Goal: Information Seeking & Learning: Check status

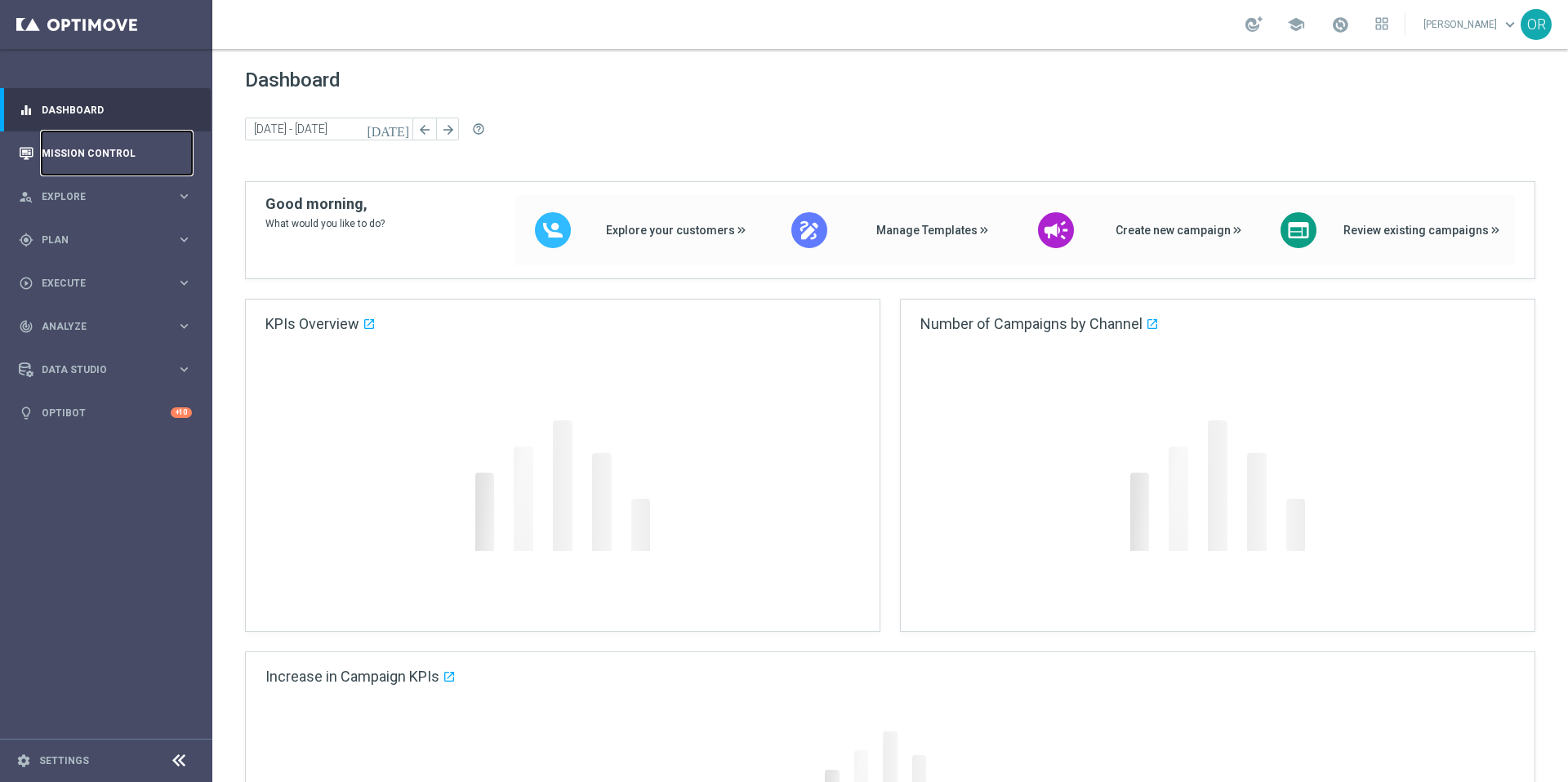
click at [89, 148] on link "Mission Control" at bounding box center [117, 153] width 150 height 43
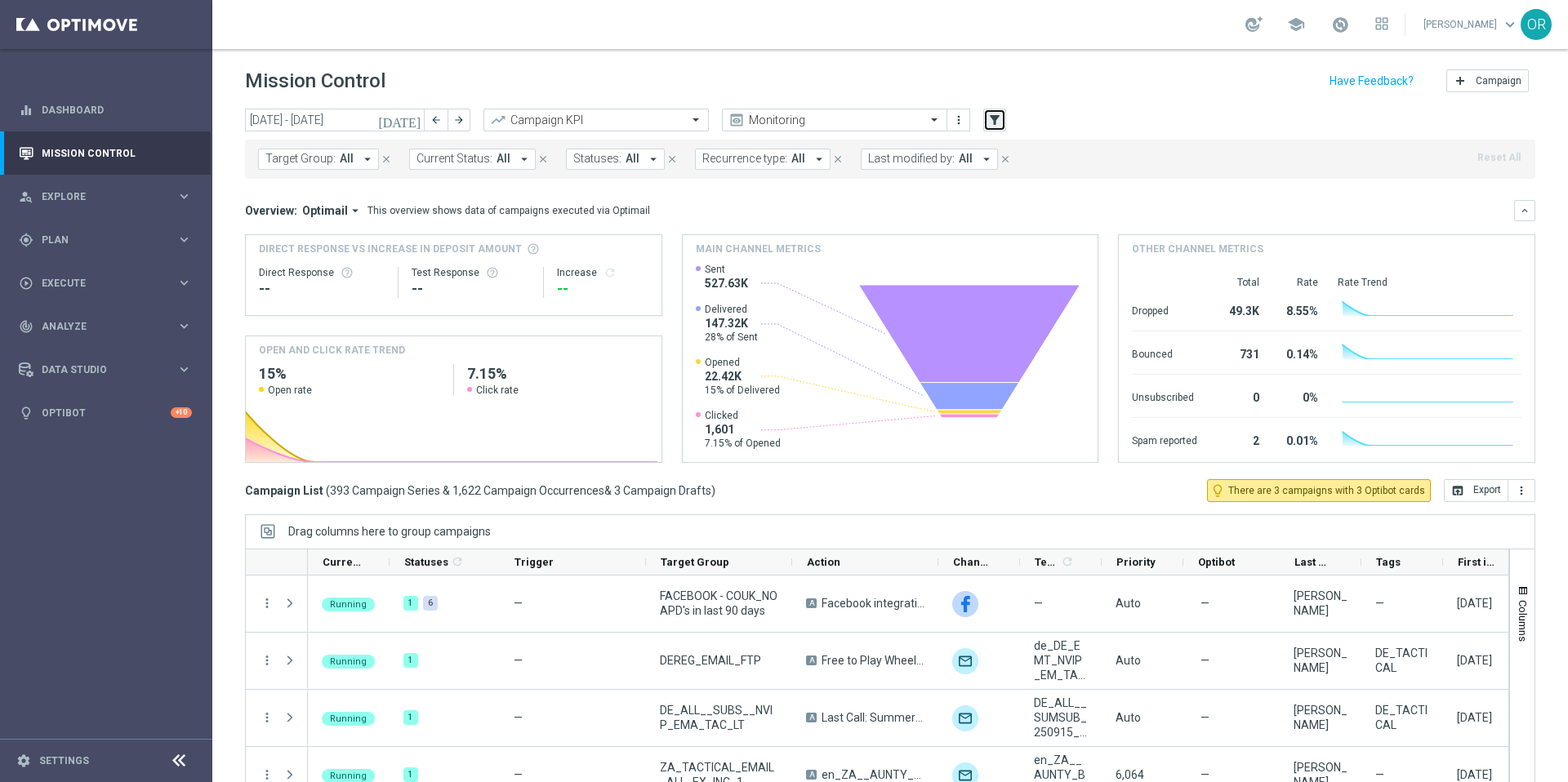
click at [998, 116] on icon "filter_alt" at bounding box center [994, 120] width 15 height 15
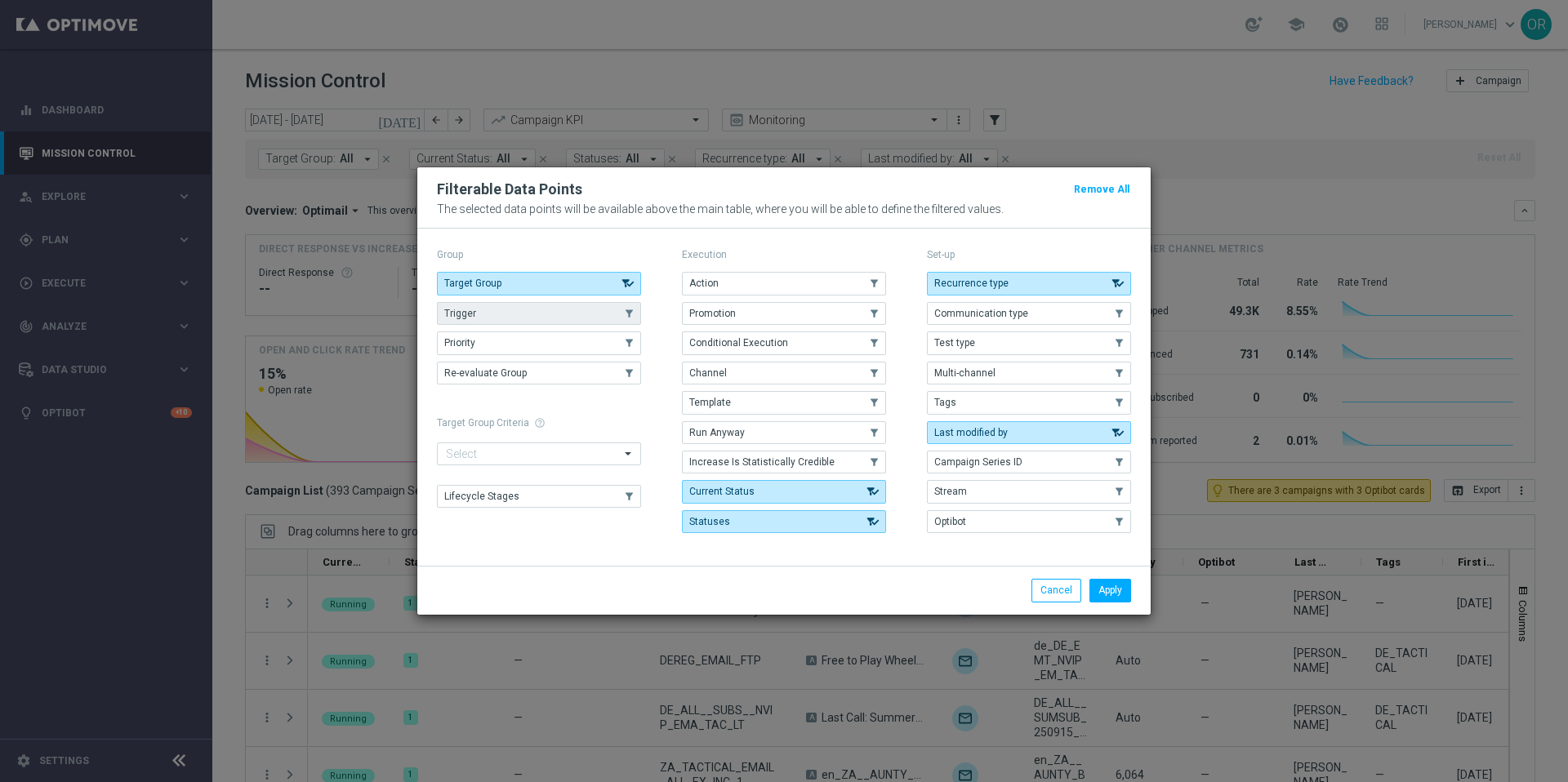
click at [545, 313] on button "Trigger" at bounding box center [539, 313] width 204 height 23
click at [1110, 589] on button "Apply" at bounding box center [1110, 589] width 42 height 23
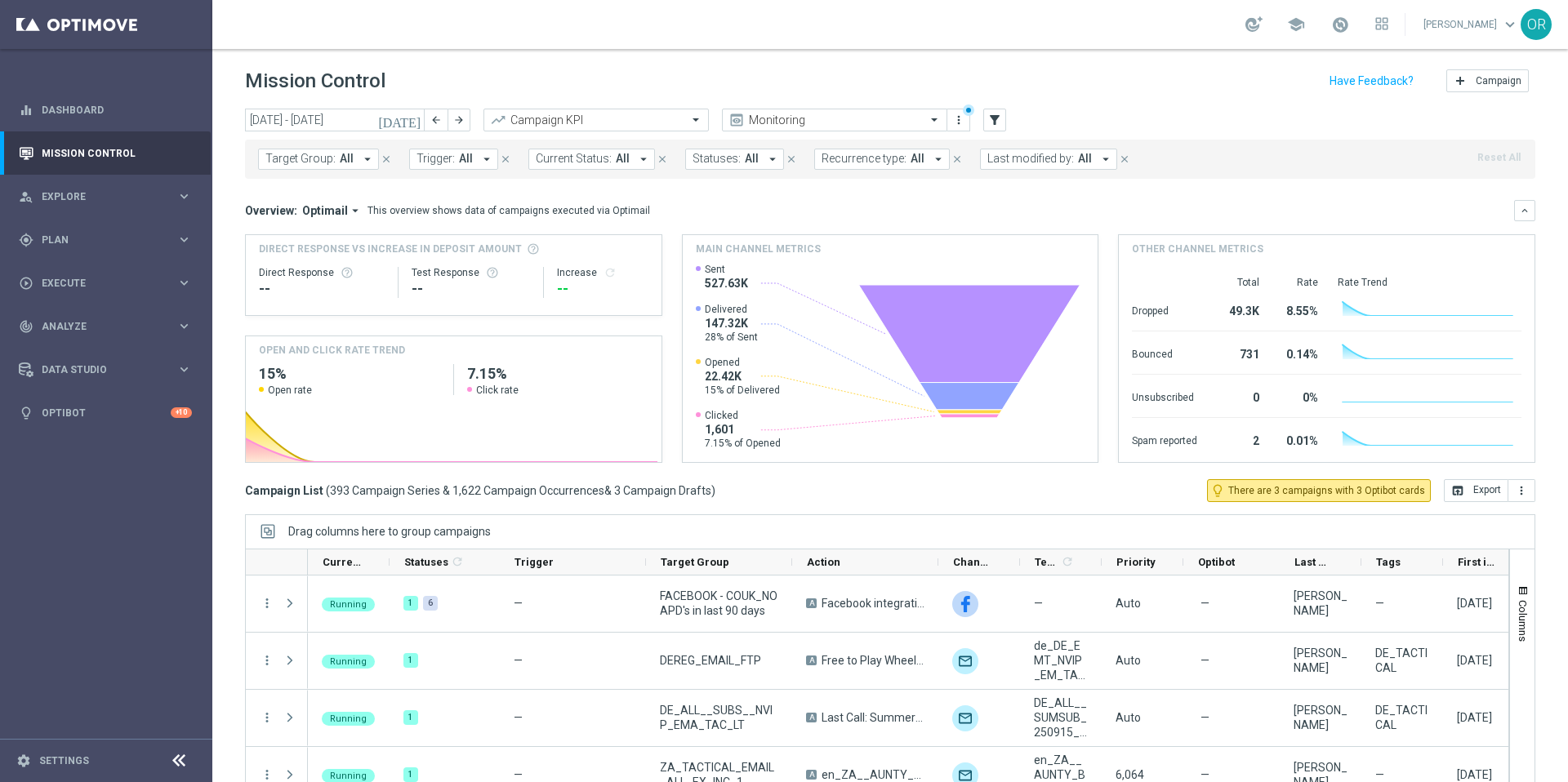
click at [480, 160] on icon "arrow_drop_down" at bounding box center [487, 159] width 15 height 15
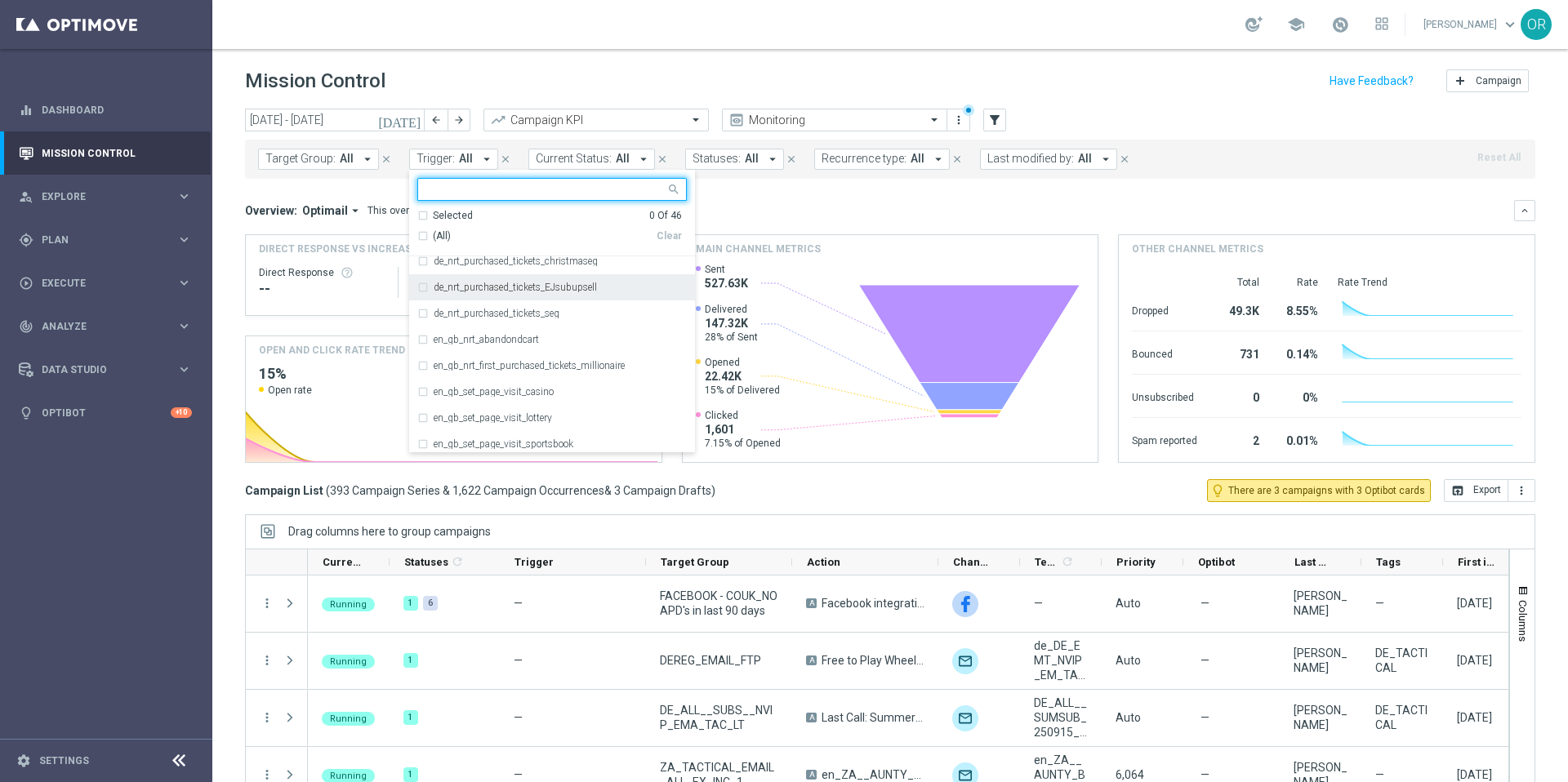
scroll to position [378, 0]
click at [418, 282] on div "de_nrt_purchased_tickets_EJsubupsell" at bounding box center [552, 283] width 269 height 26
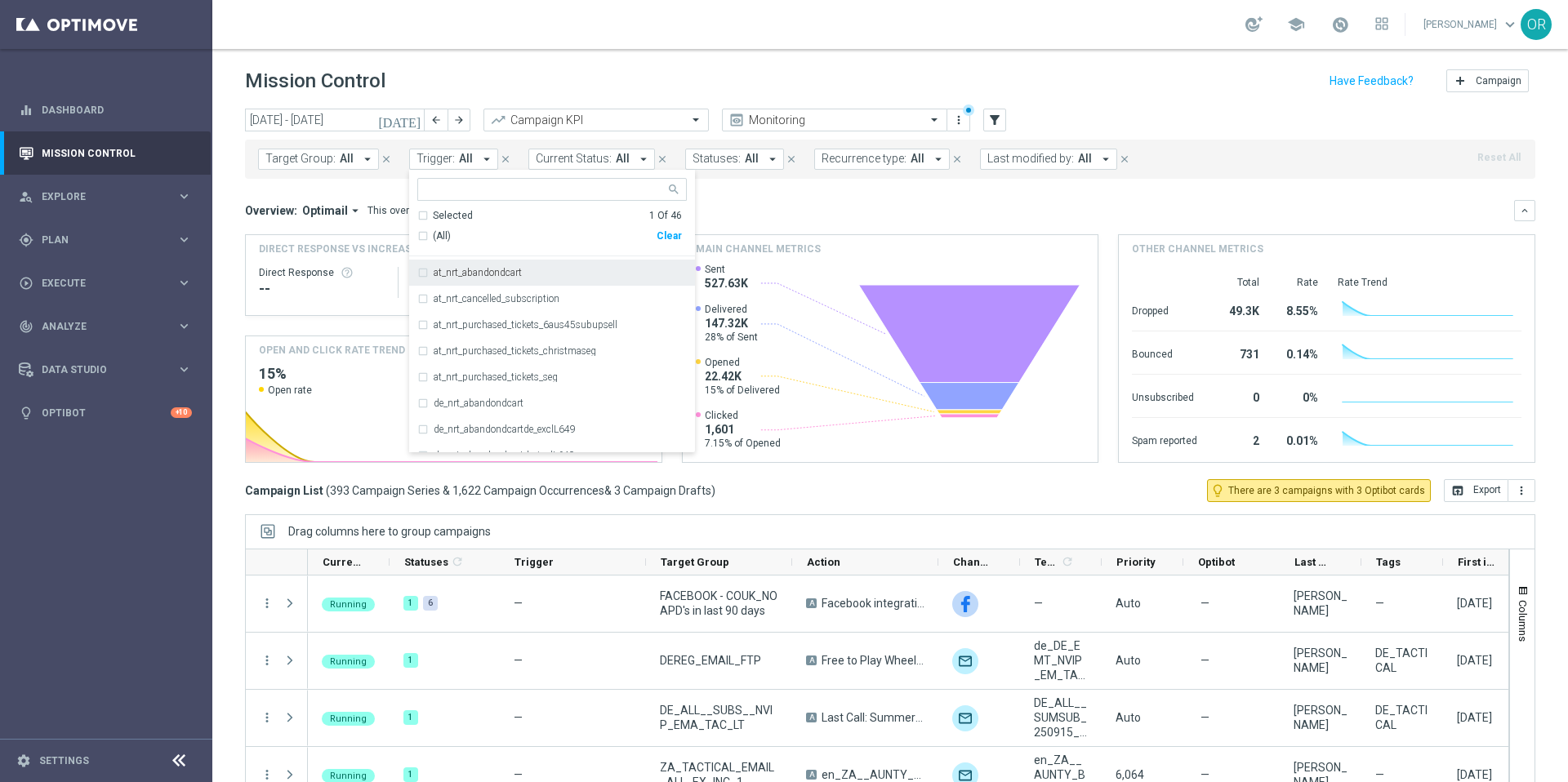
scroll to position [24, 0]
click at [420, 323] on div "at_nrt_purchased_tickets_6aus45subupsell" at bounding box center [552, 323] width 269 height 26
click at [794, 211] on div "Overview: Optimail arrow_drop_down This overview shows data of campaigns execut…" at bounding box center [879, 211] width 1269 height 15
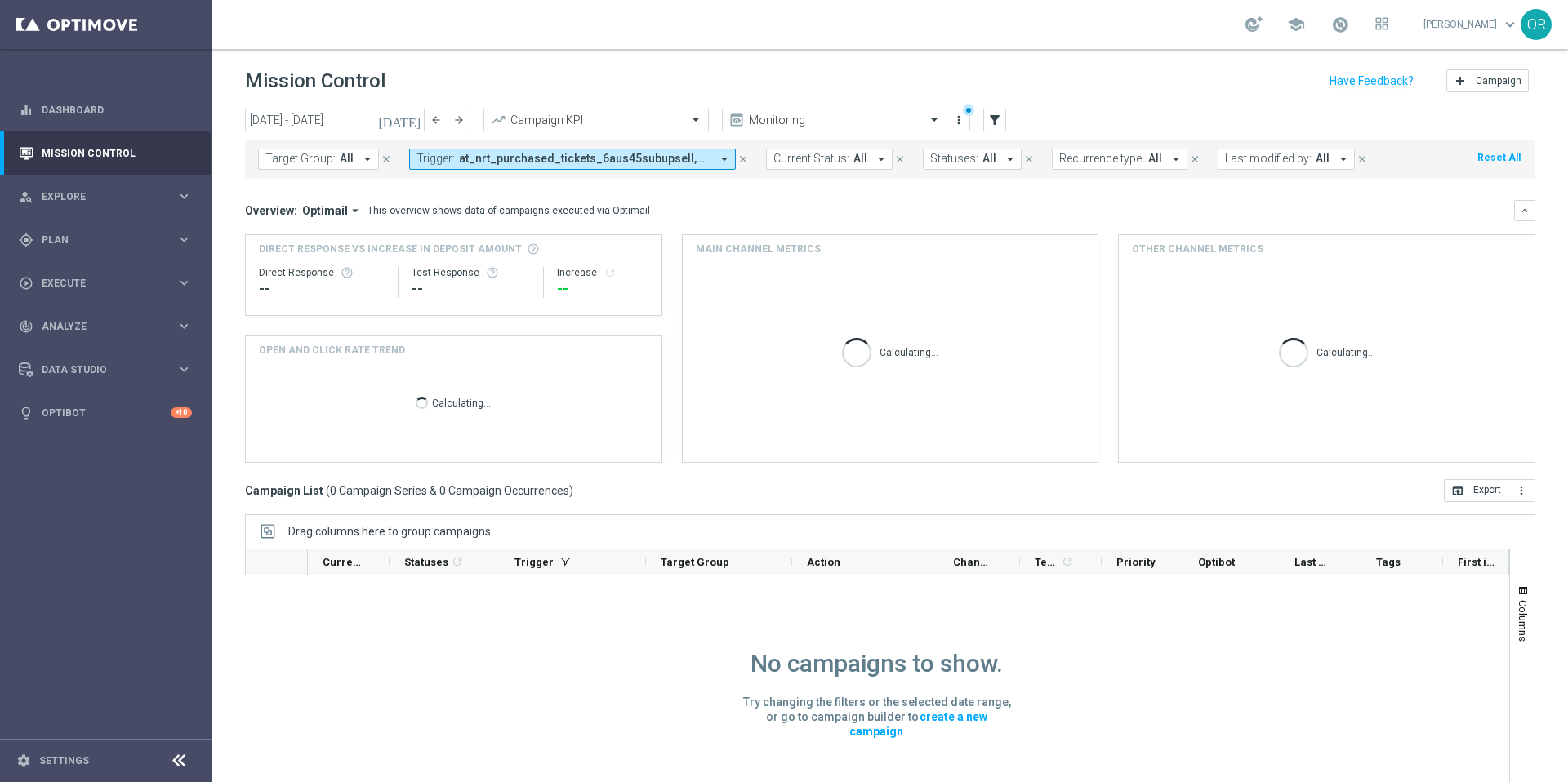
click at [413, 120] on icon "[DATE]" at bounding box center [400, 120] width 44 height 15
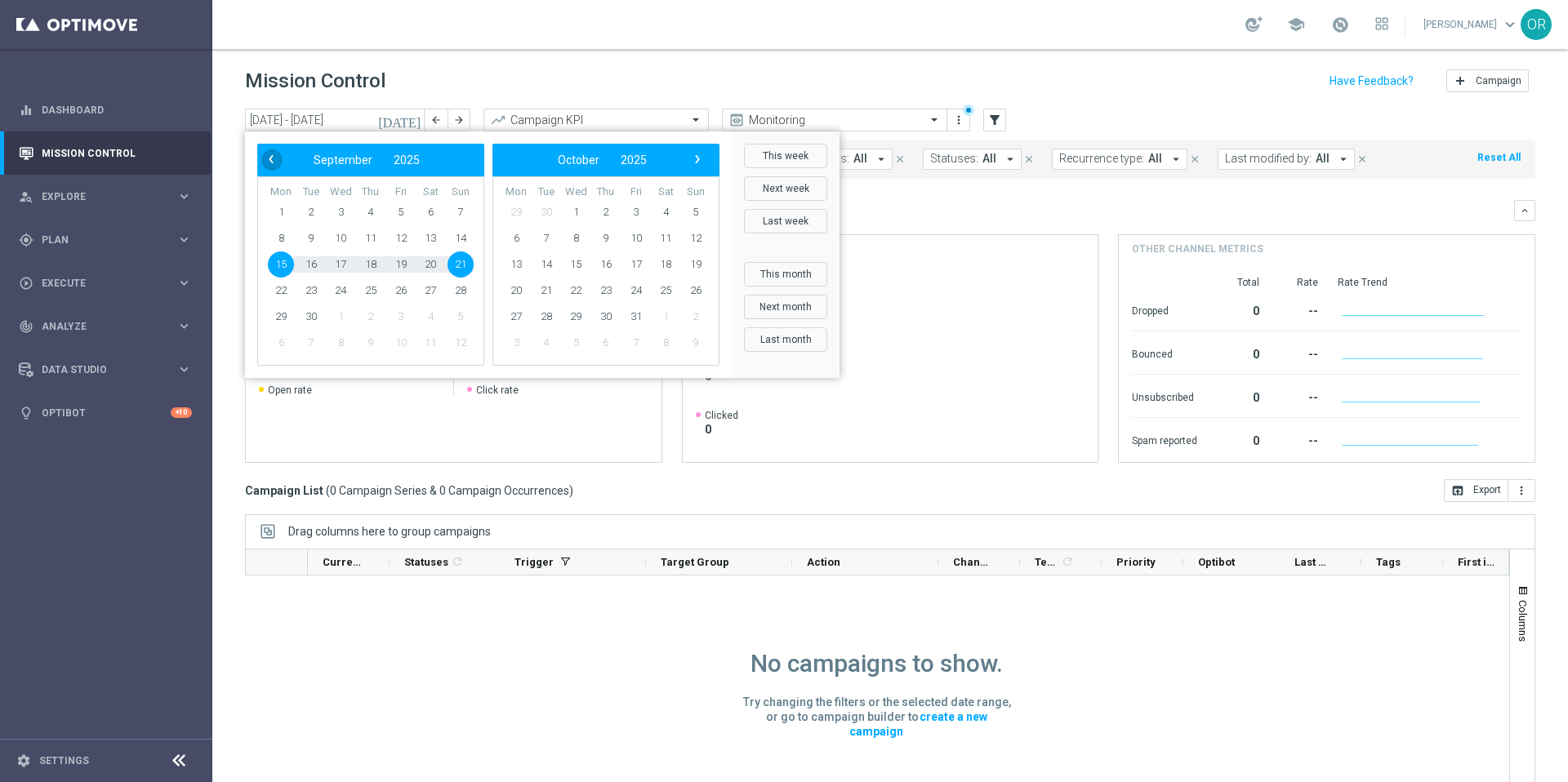
click at [271, 161] on span "‹" at bounding box center [270, 158] width 21 height 21
click at [635, 211] on span "1" at bounding box center [635, 212] width 26 height 26
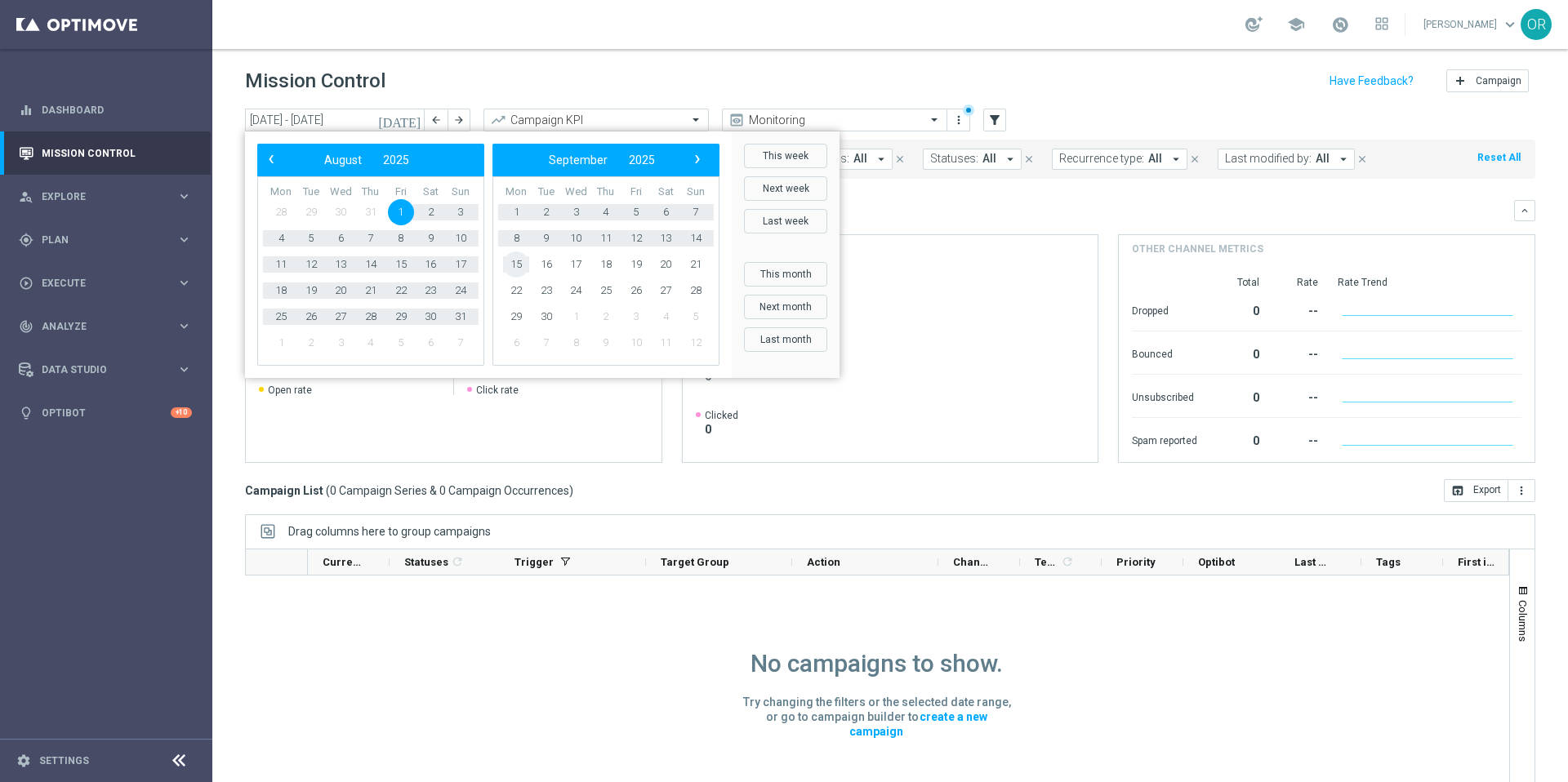
click at [513, 262] on span "15" at bounding box center [515, 264] width 26 height 26
type input "[DATE] - [DATE]"
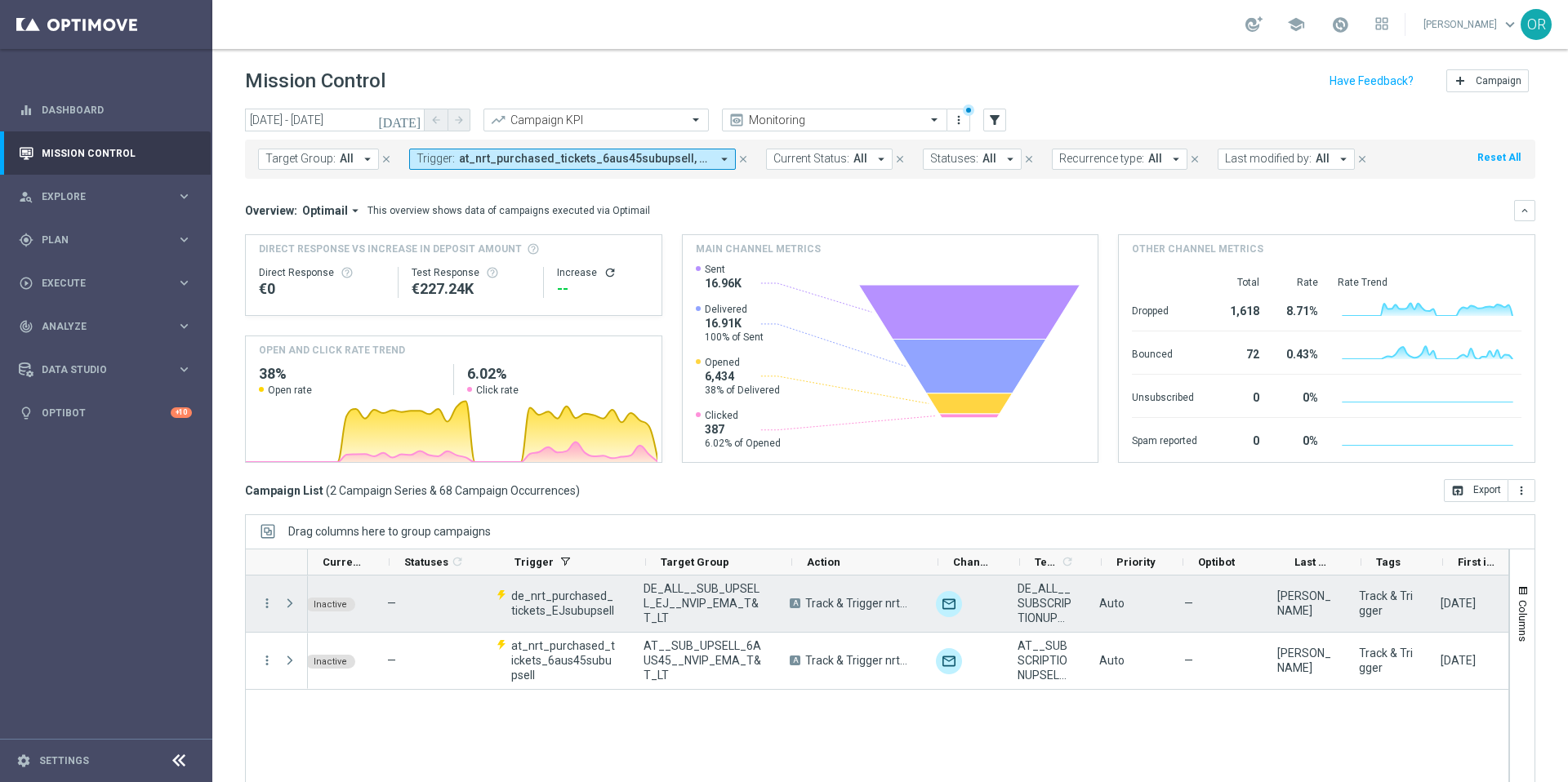
scroll to position [0, 0]
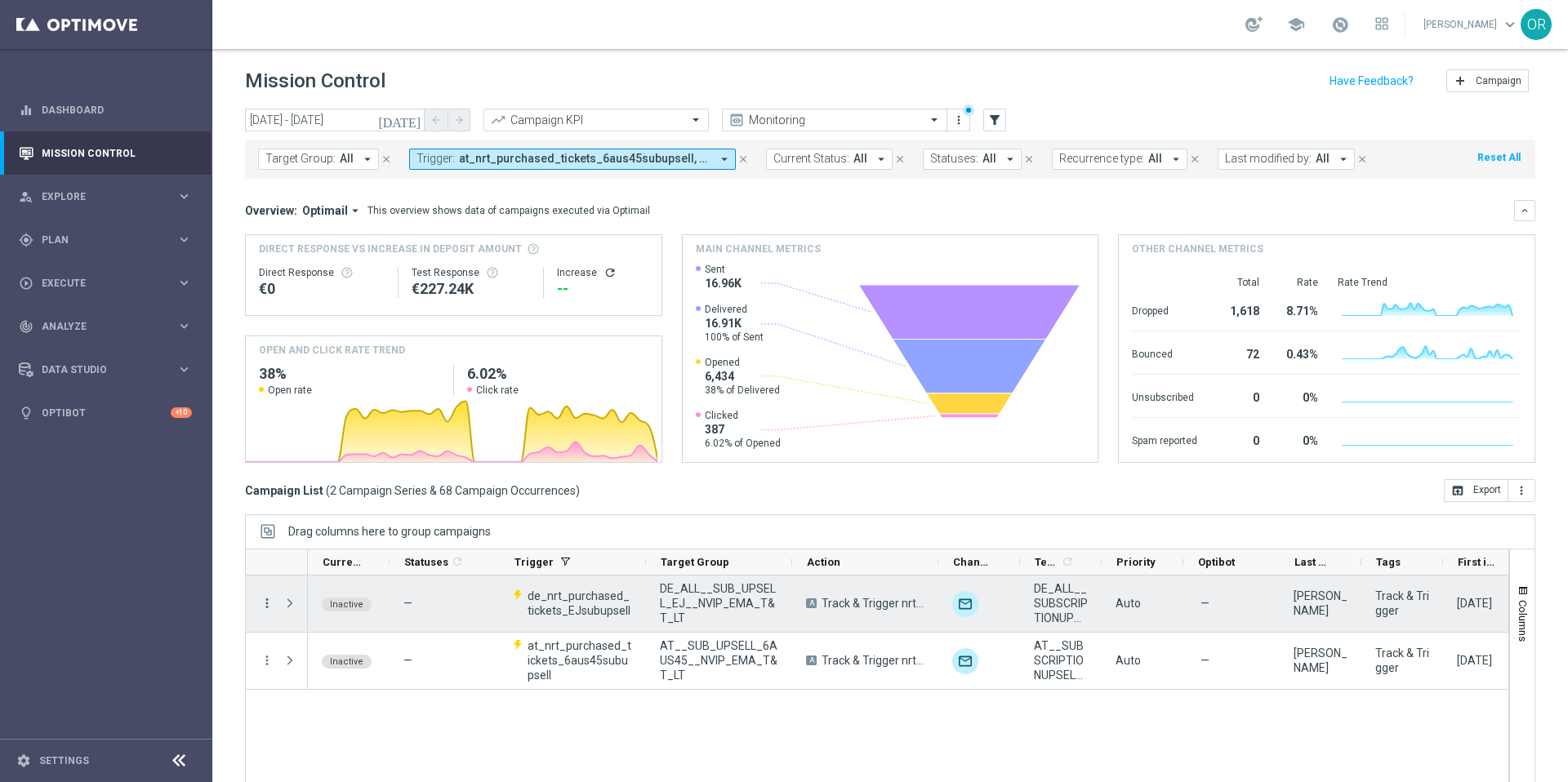
click at [263, 600] on icon "more_vert" at bounding box center [267, 604] width 15 height 15
click at [350, 633] on span "Campaign Metrics" at bounding box center [341, 637] width 85 height 12
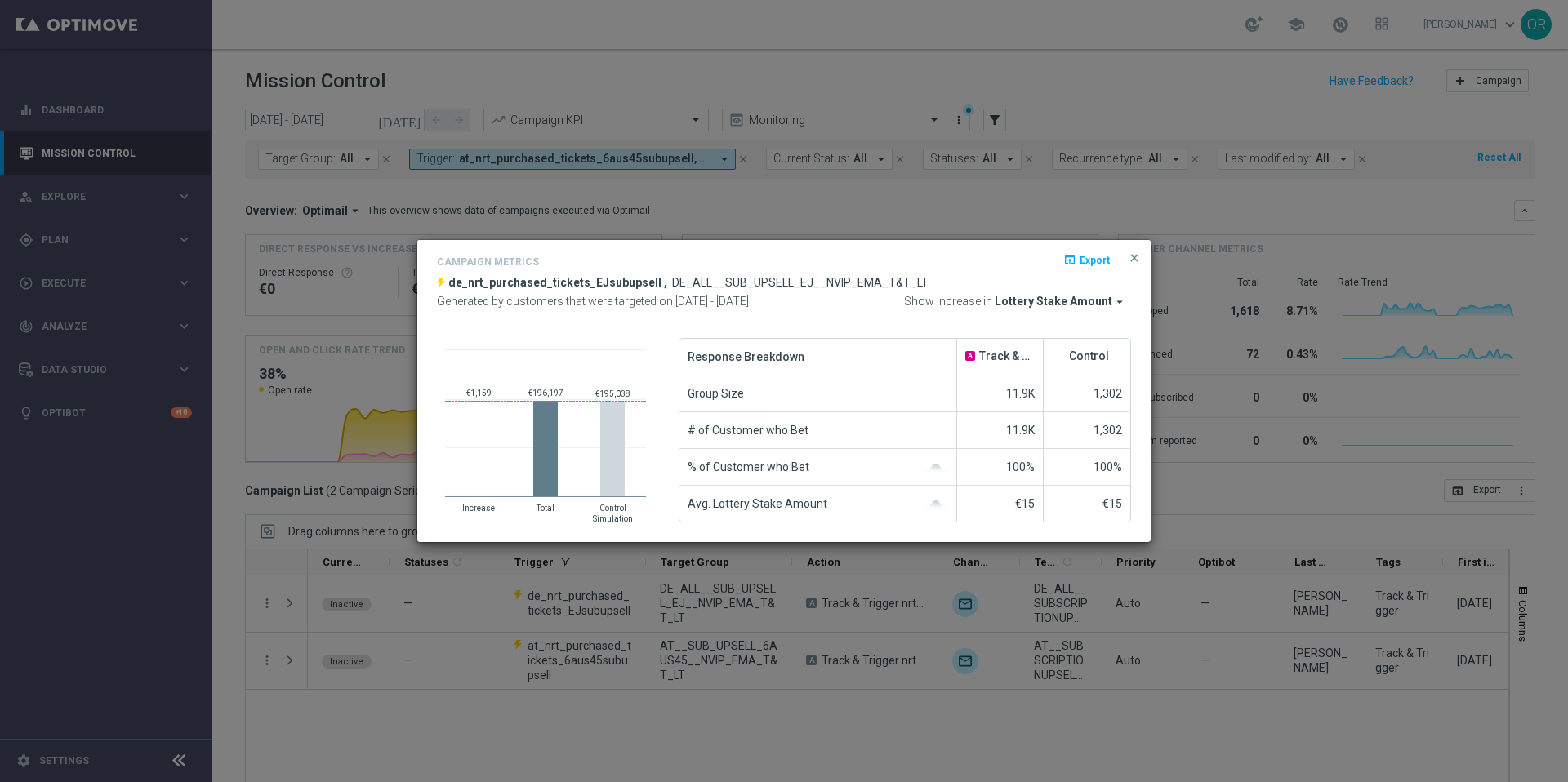
click at [1113, 298] on icon "arrow_drop_down" at bounding box center [1120, 303] width 15 height 15
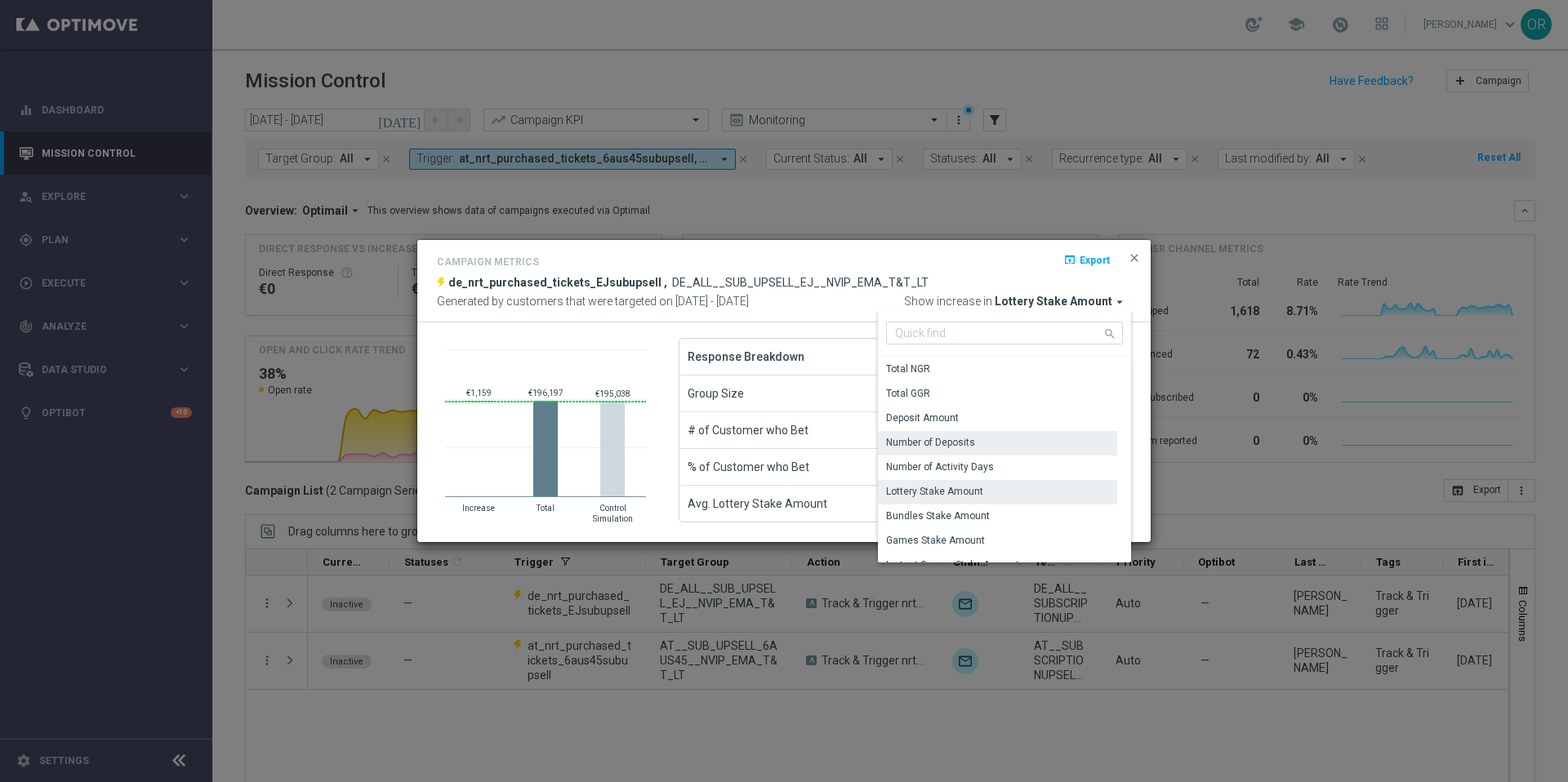
click at [975, 439] on div "Number of Deposits" at bounding box center [930, 443] width 89 height 15
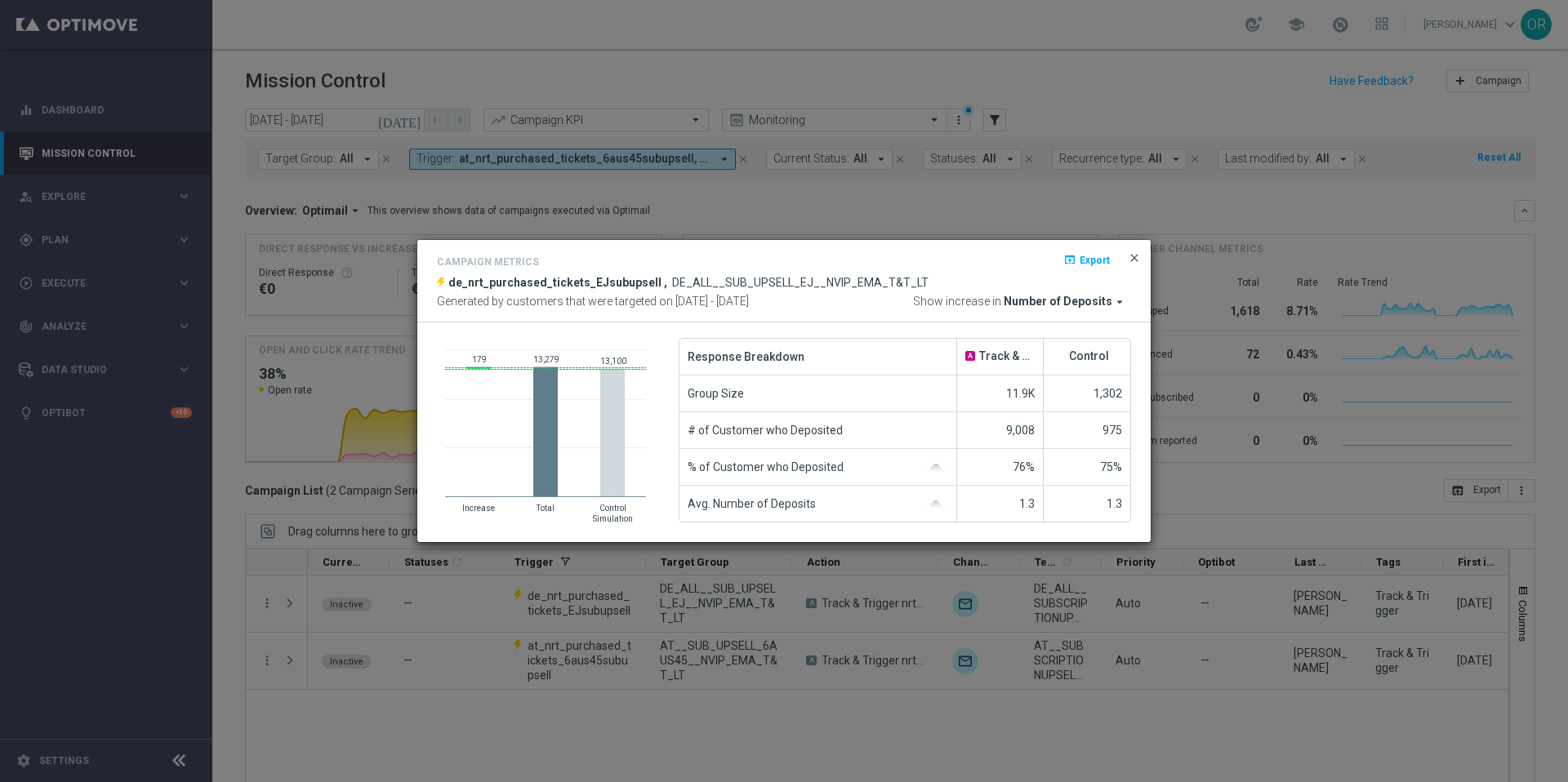
click at [1135, 257] on span "close" at bounding box center [1135, 258] width 13 height 13
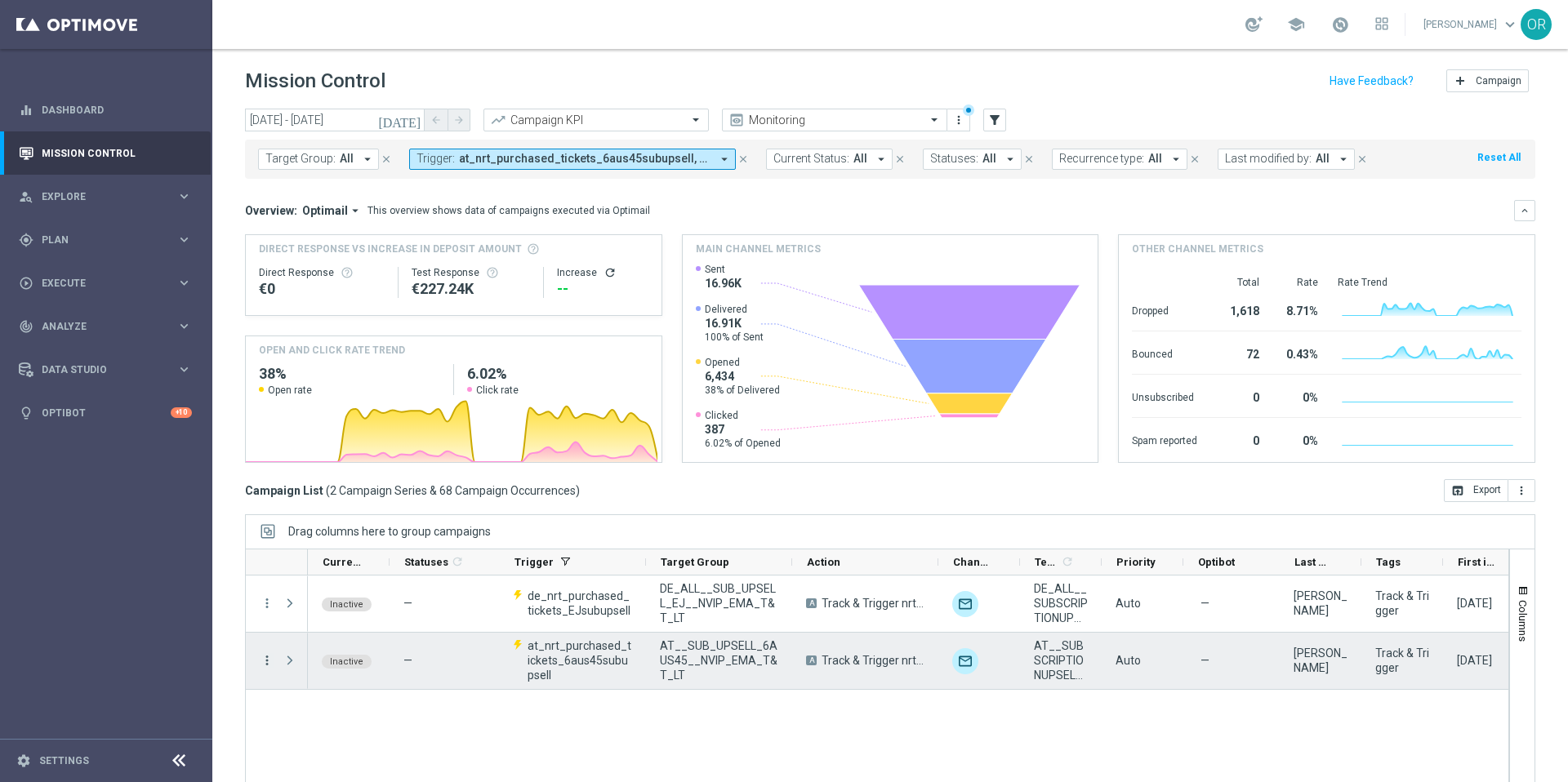
click at [267, 661] on icon "more_vert" at bounding box center [267, 661] width 15 height 15
click at [360, 538] on span "Campaign Metrics" at bounding box center [341, 537] width 85 height 12
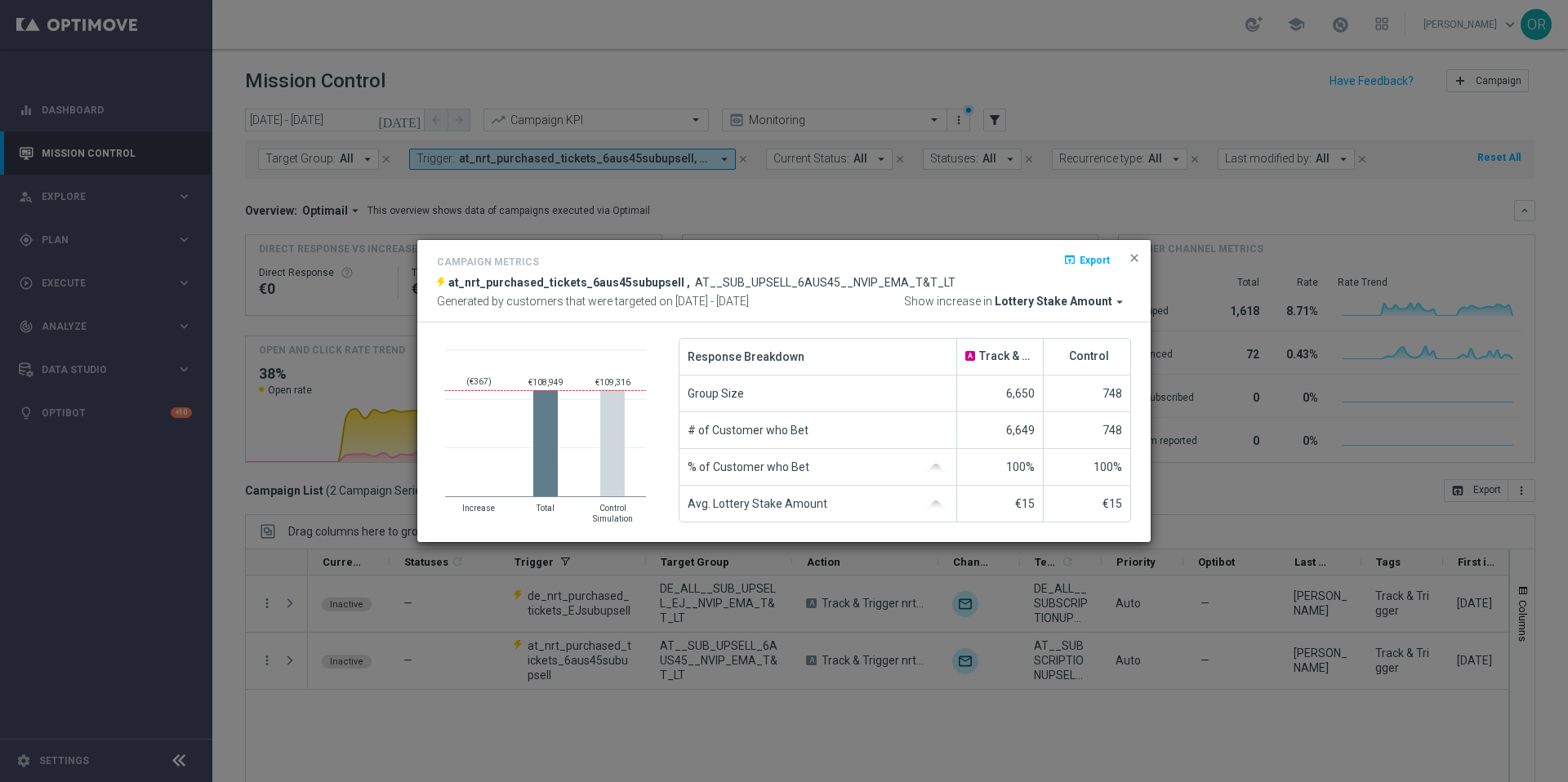
click at [1115, 301] on icon "arrow_drop_down" at bounding box center [1120, 303] width 15 height 15
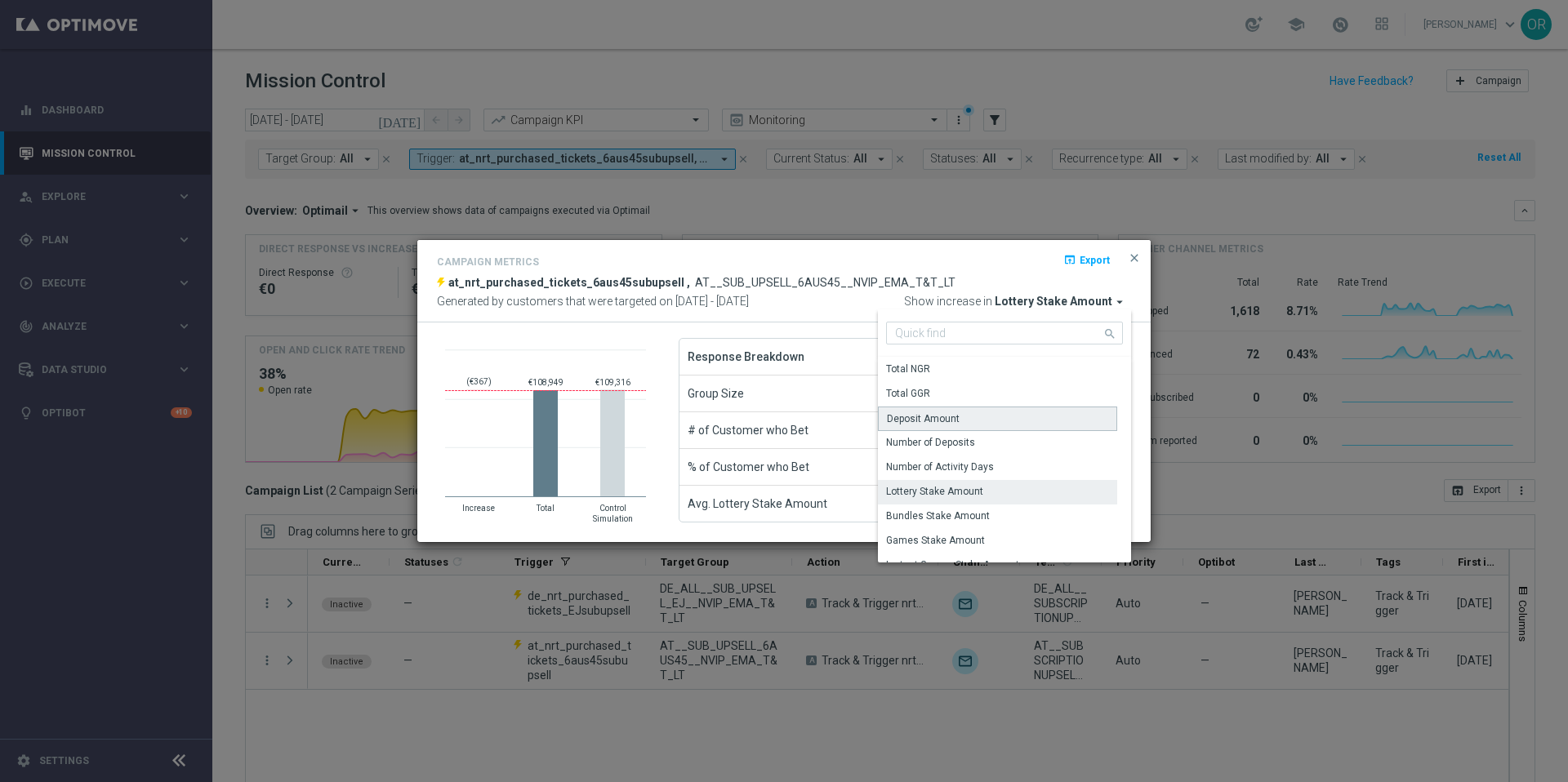
click at [934, 417] on div "Deposit Amount" at bounding box center [923, 419] width 73 height 15
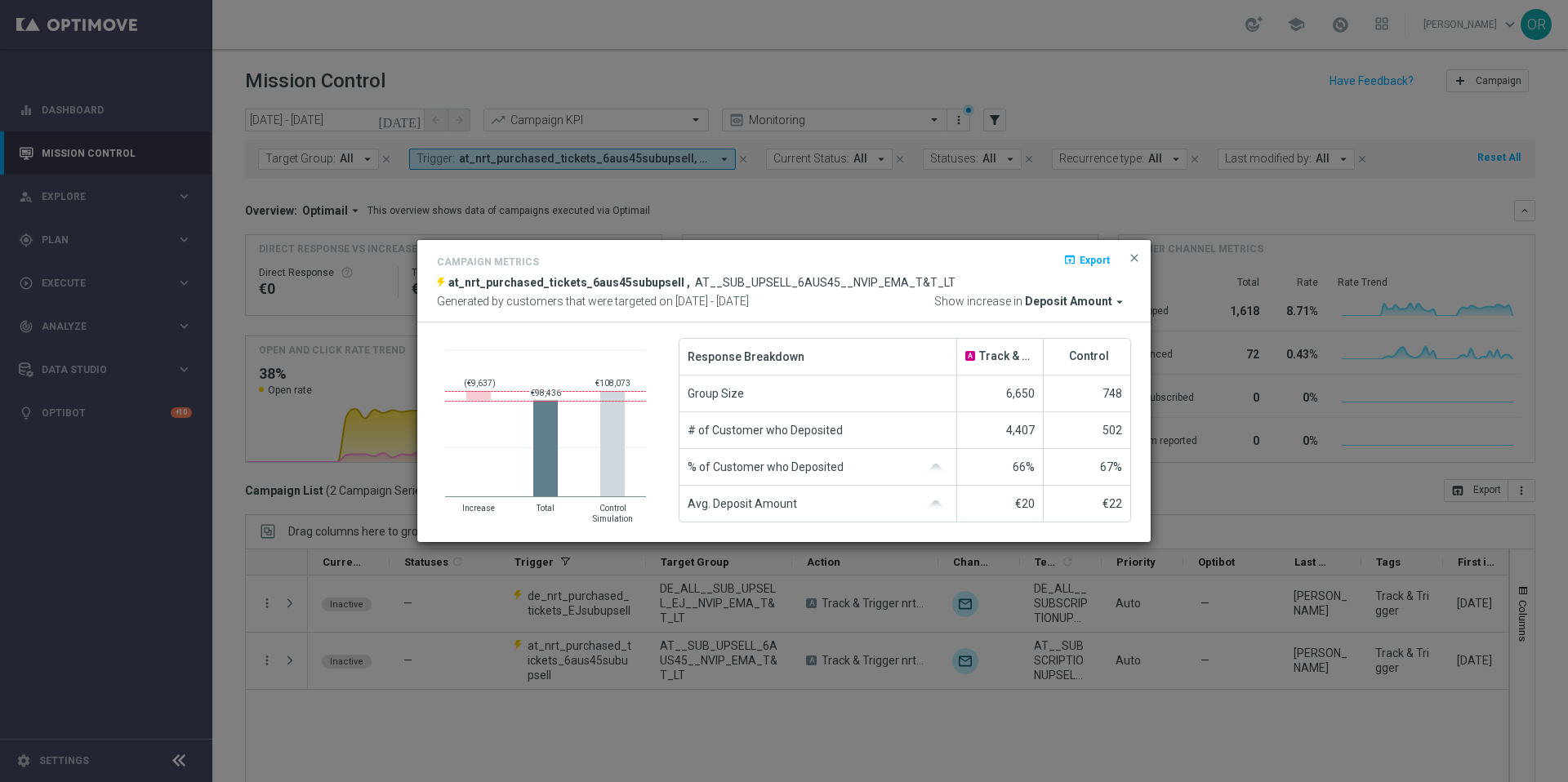
click at [1079, 303] on span "Deposit Amount" at bounding box center [1068, 303] width 88 height 15
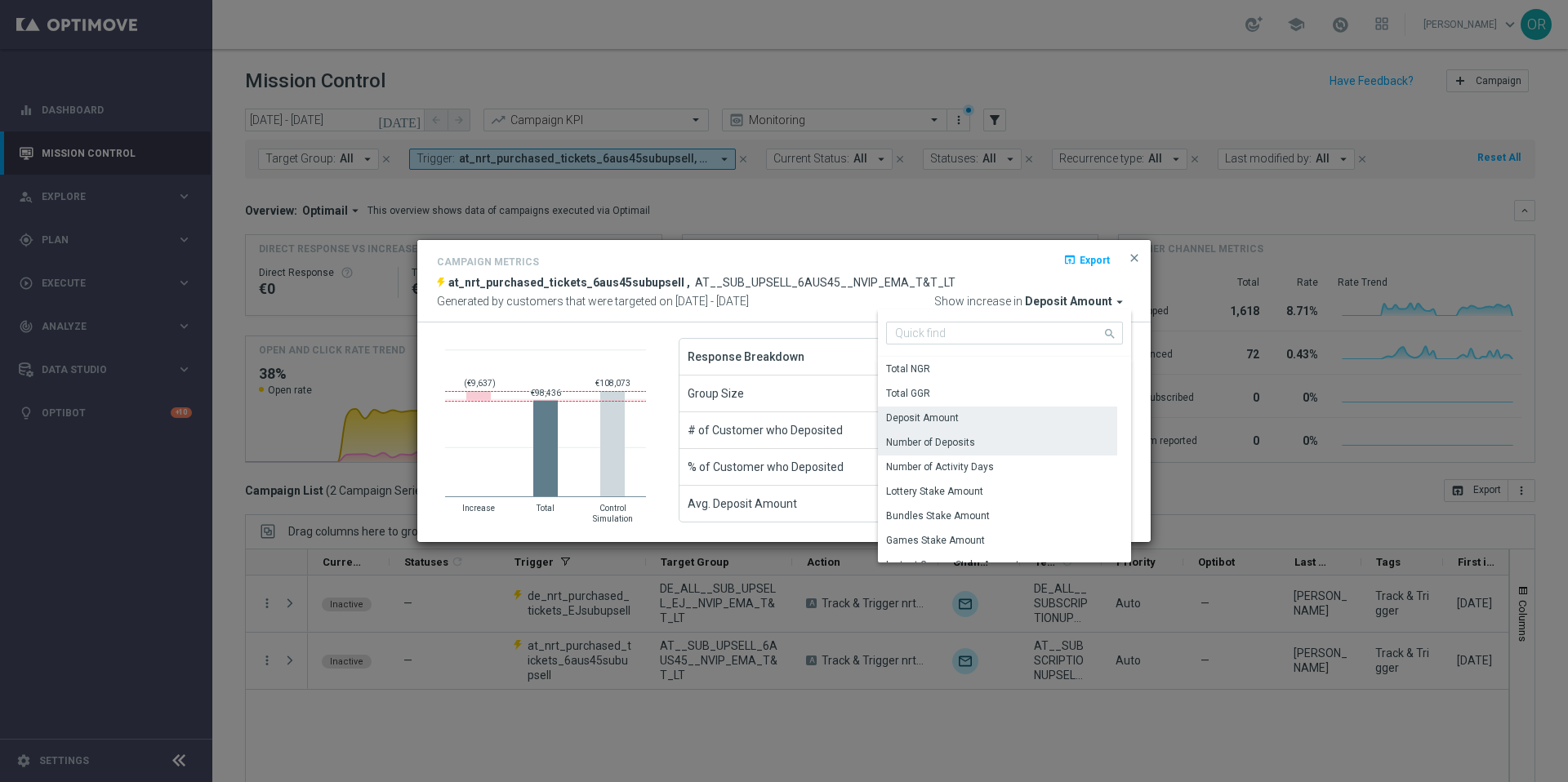
click at [965, 442] on div "Number of Deposits" at bounding box center [930, 443] width 89 height 15
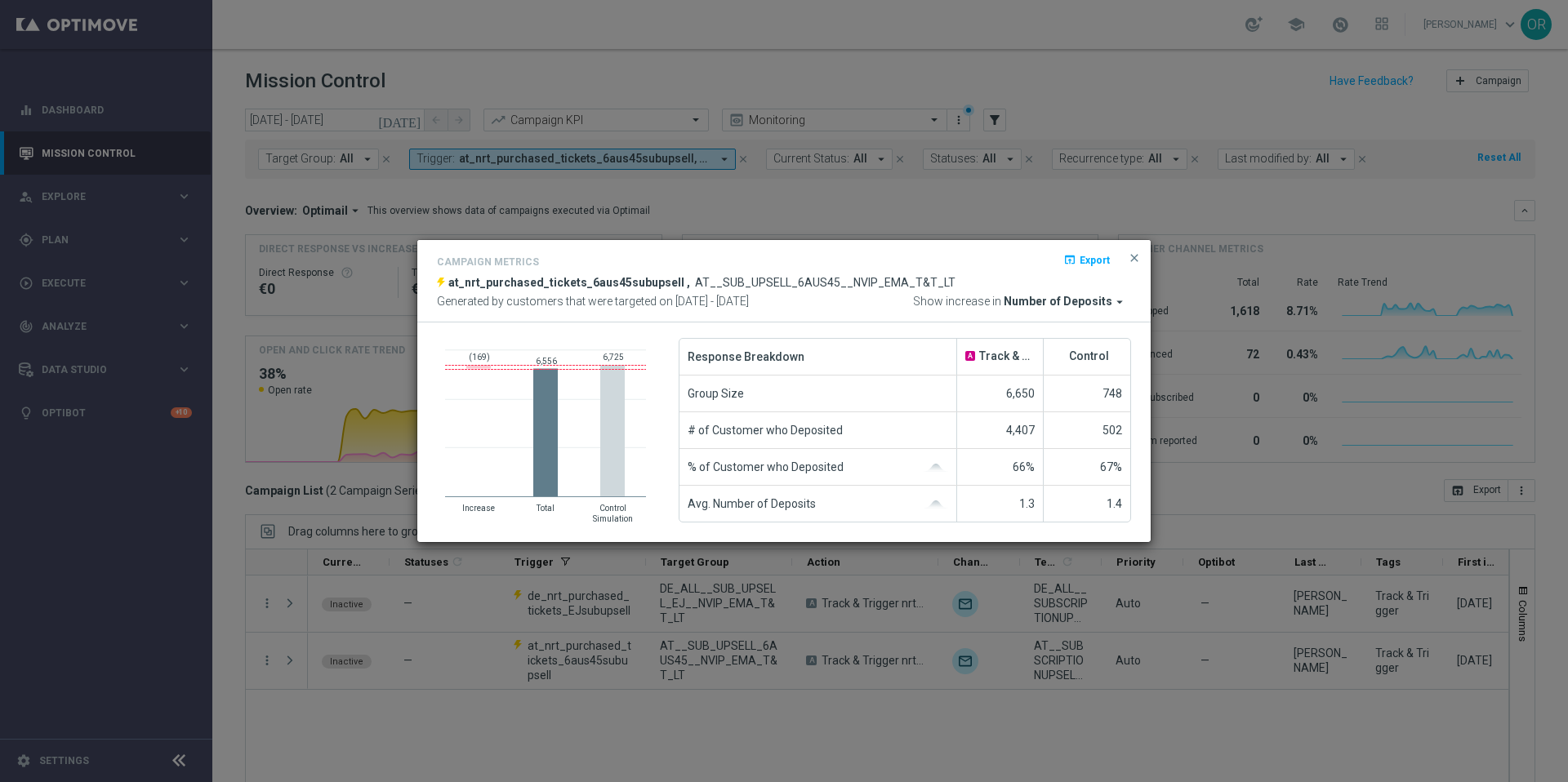
click at [1095, 301] on span "Number of Deposits" at bounding box center [1058, 303] width 108 height 15
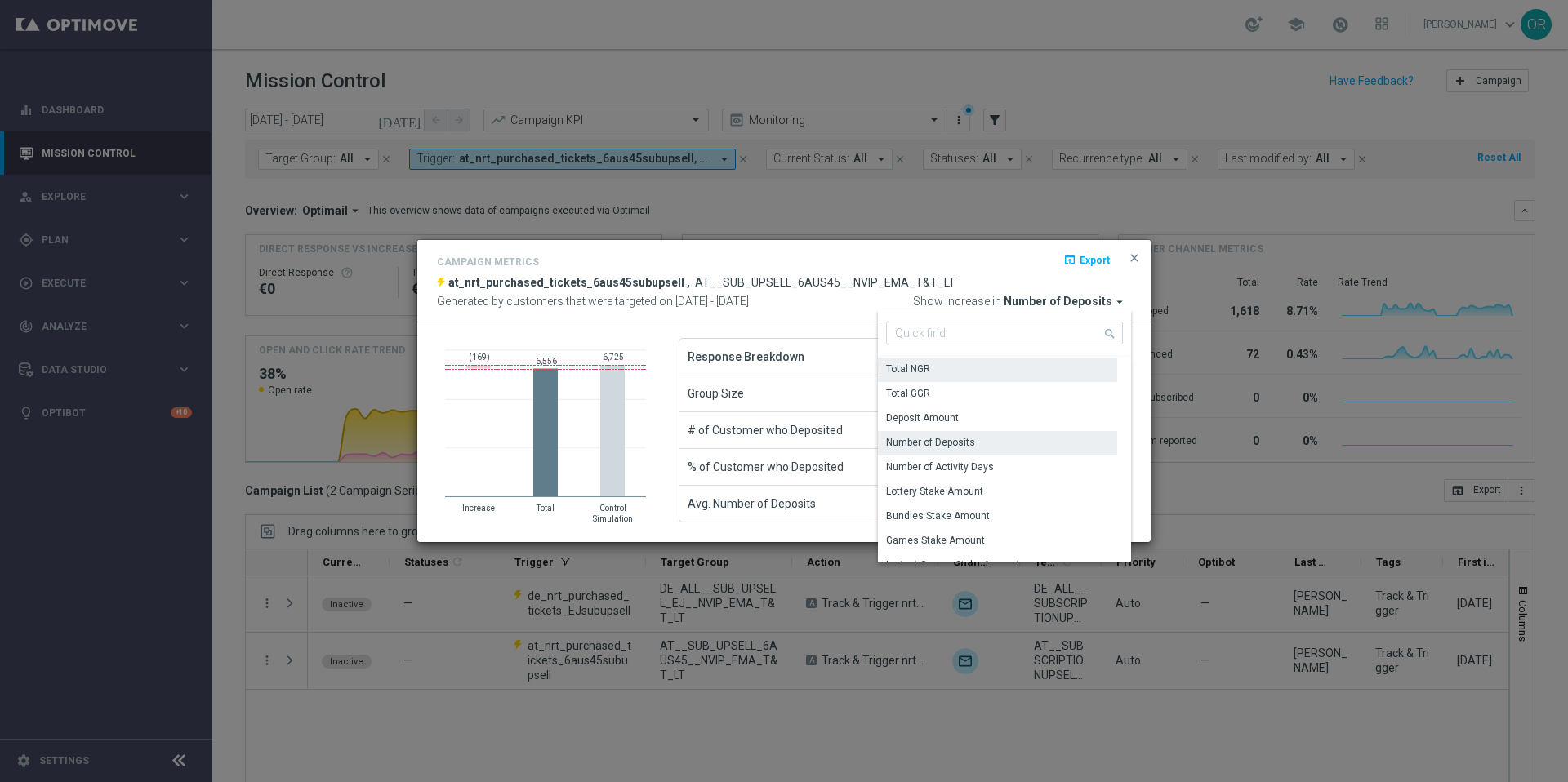
click at [951, 371] on div "Total NGR" at bounding box center [997, 368] width 239 height 23
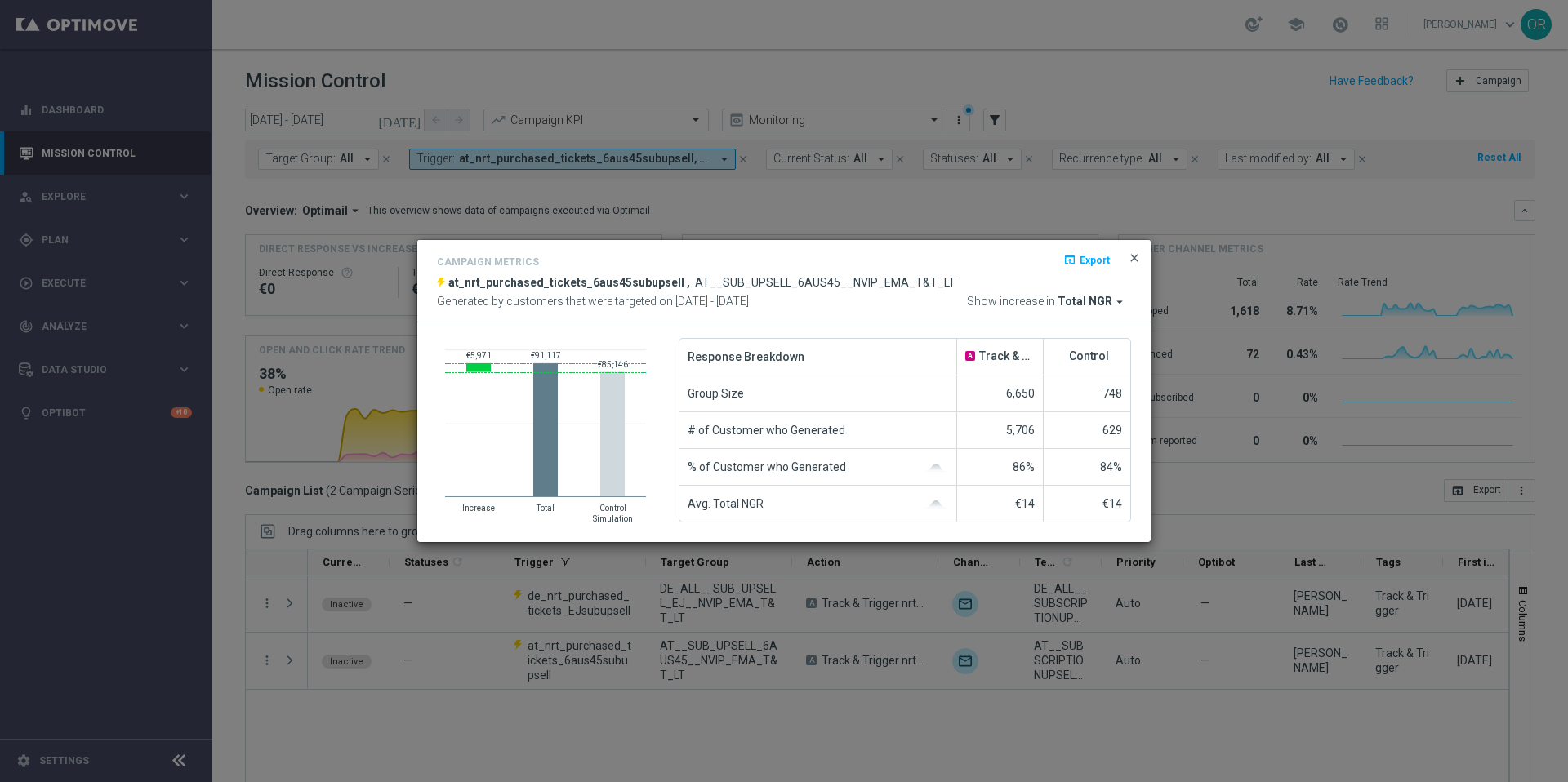
click at [1135, 258] on span "close" at bounding box center [1135, 258] width 13 height 13
